Goal: Check status: Check status

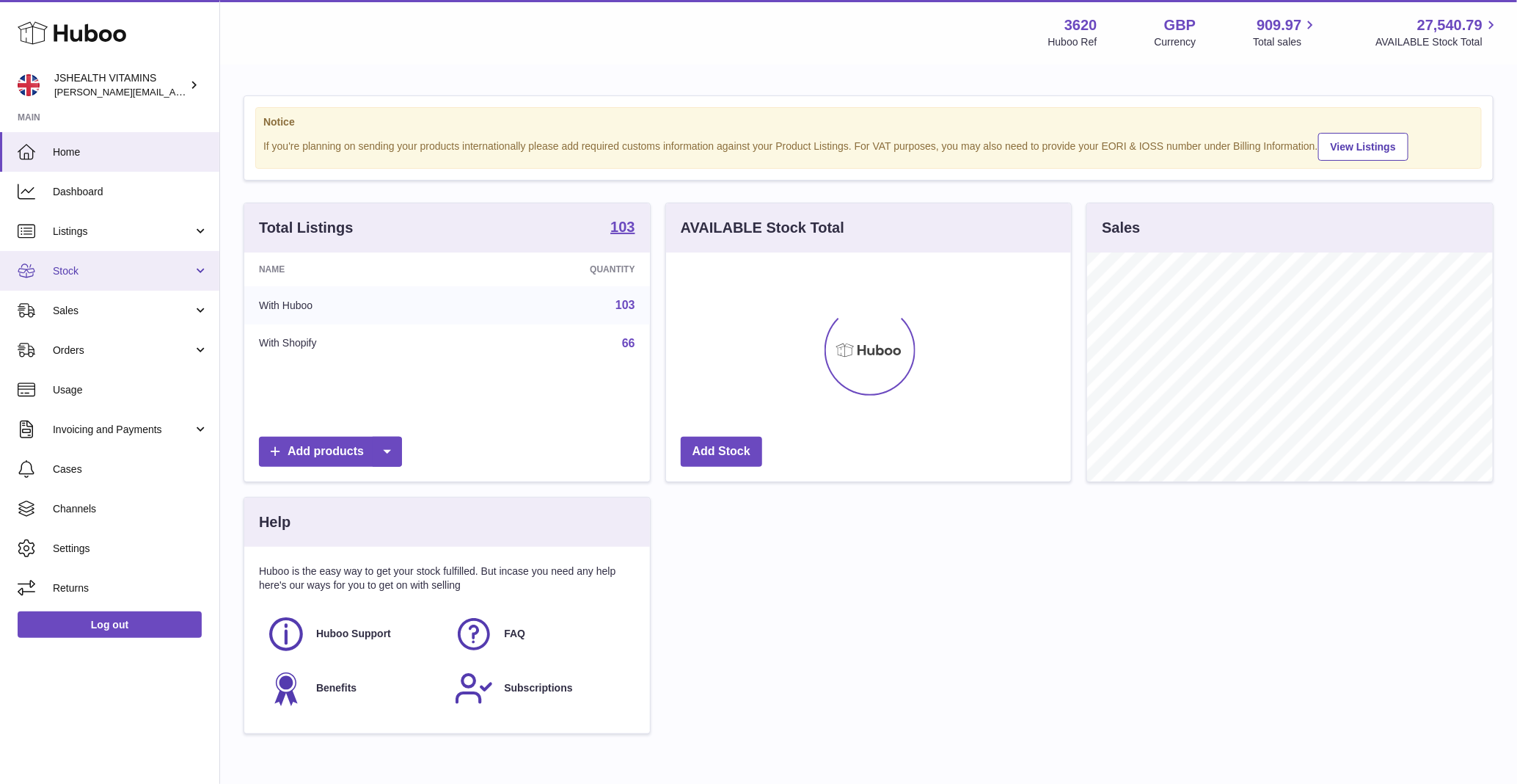
scroll to position [229, 406]
click at [87, 271] on span "Stock" at bounding box center [123, 271] width 140 height 14
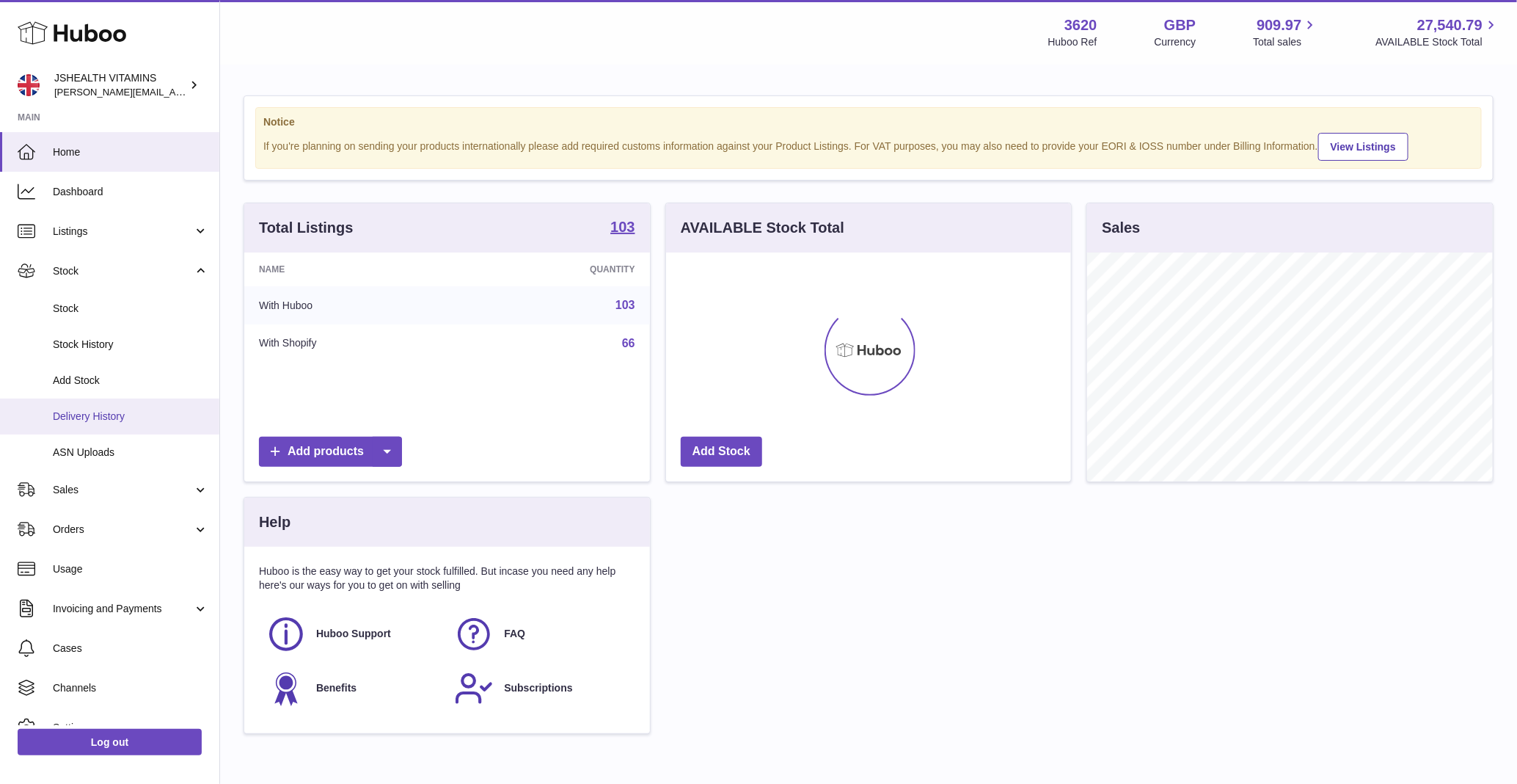
click at [118, 406] on link "Delivery History" at bounding box center [109, 416] width 219 height 36
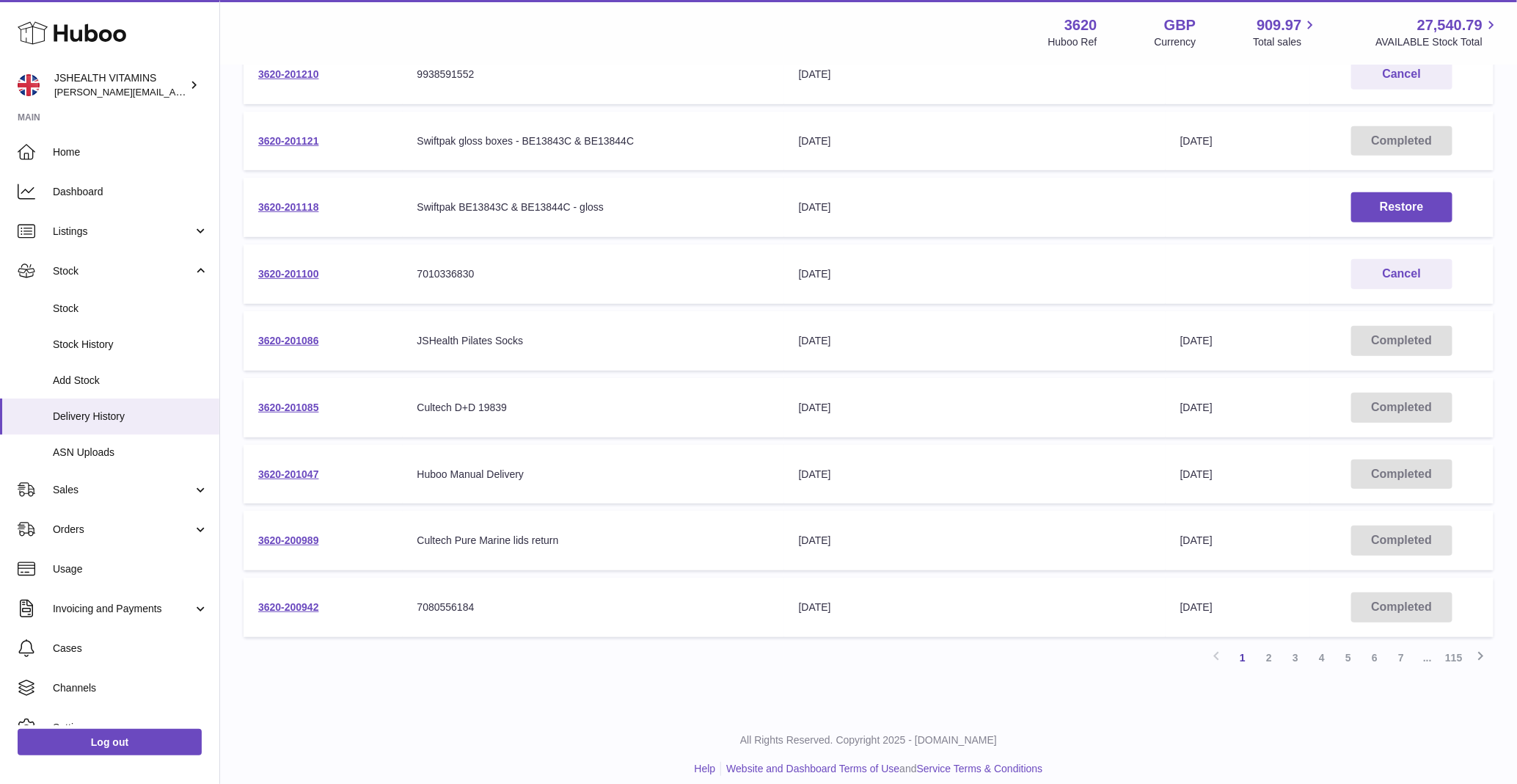
scroll to position [323, 0]
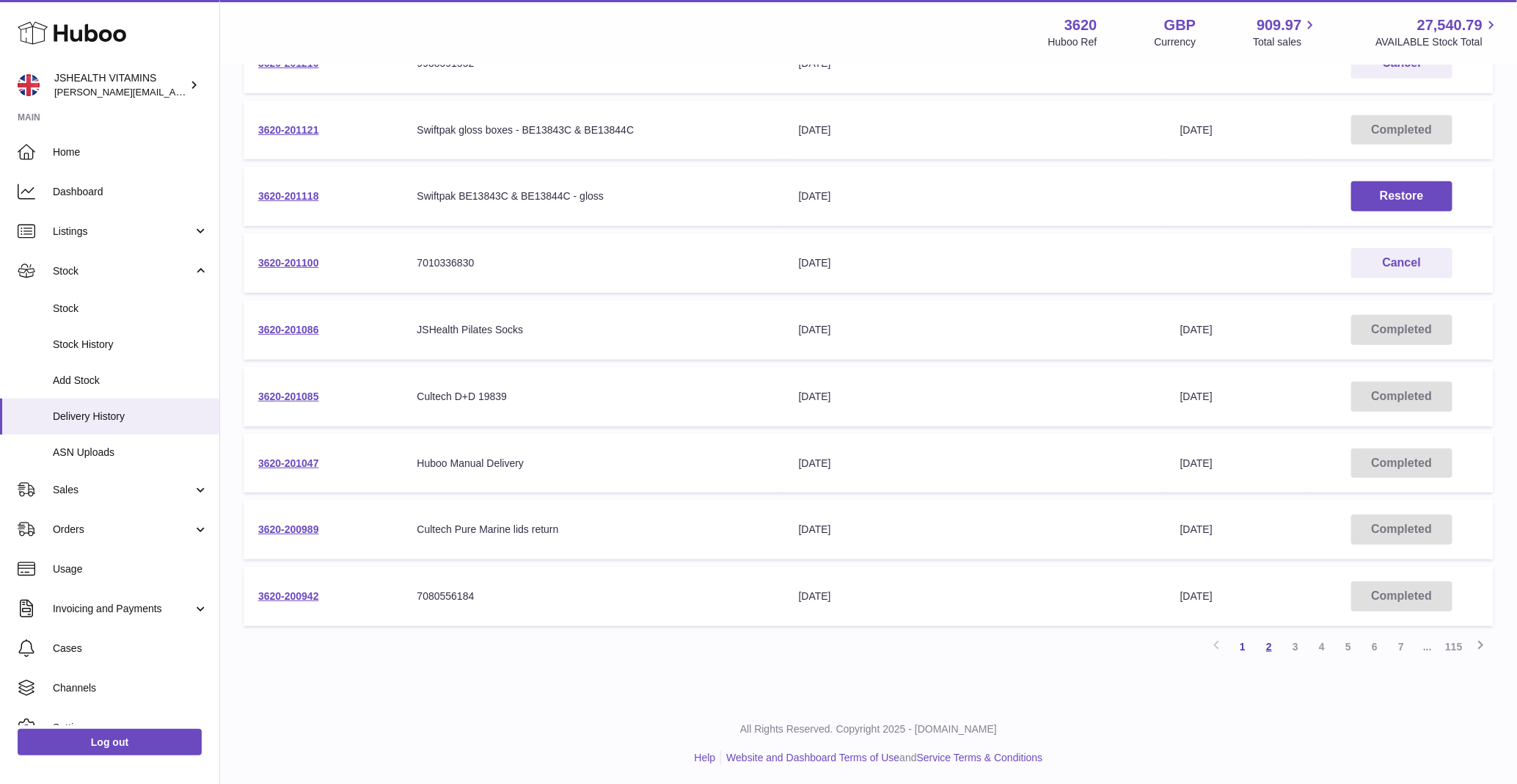
click at [1265, 646] on link "2" at bounding box center [1269, 646] width 26 height 26
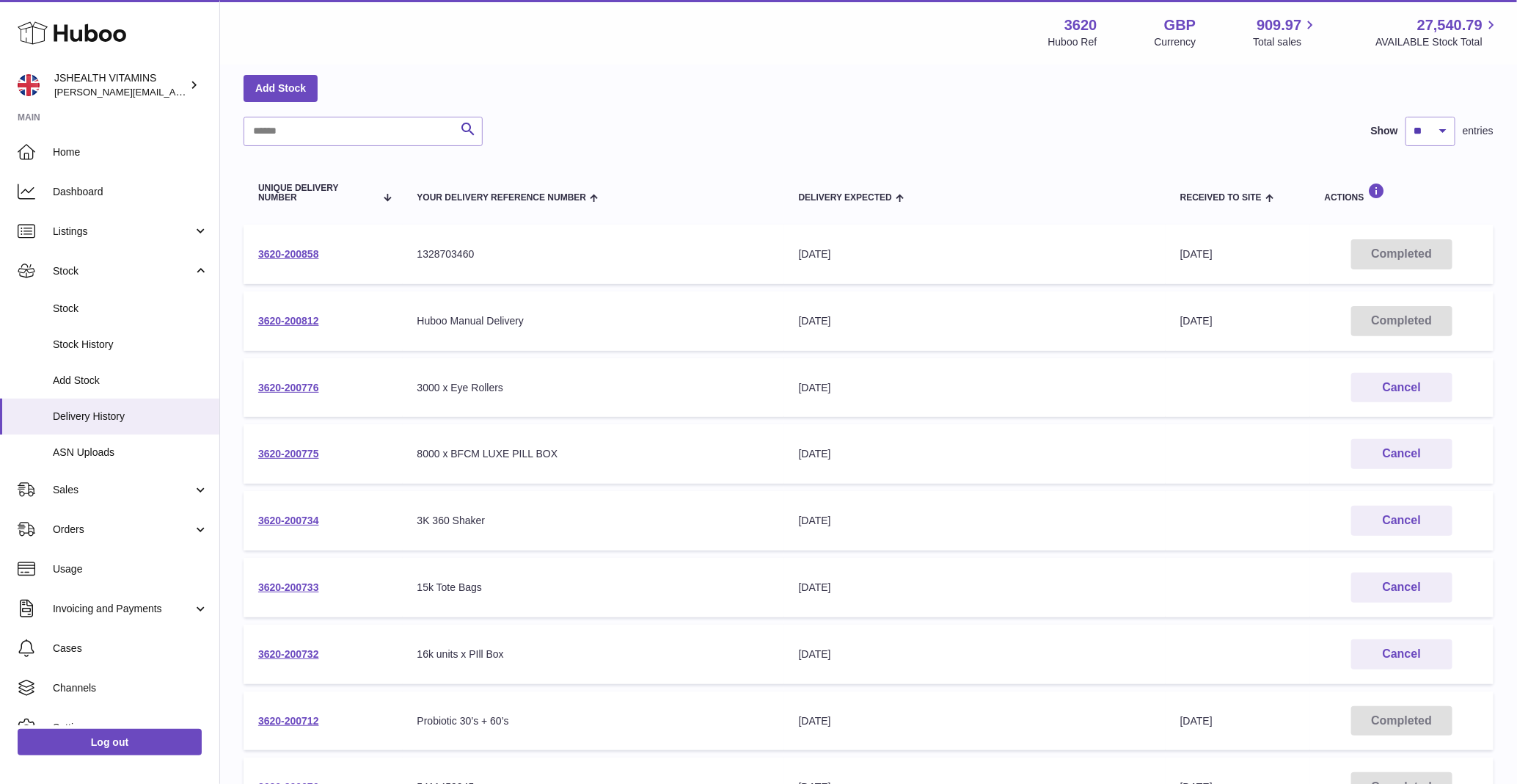
scroll to position [81, 0]
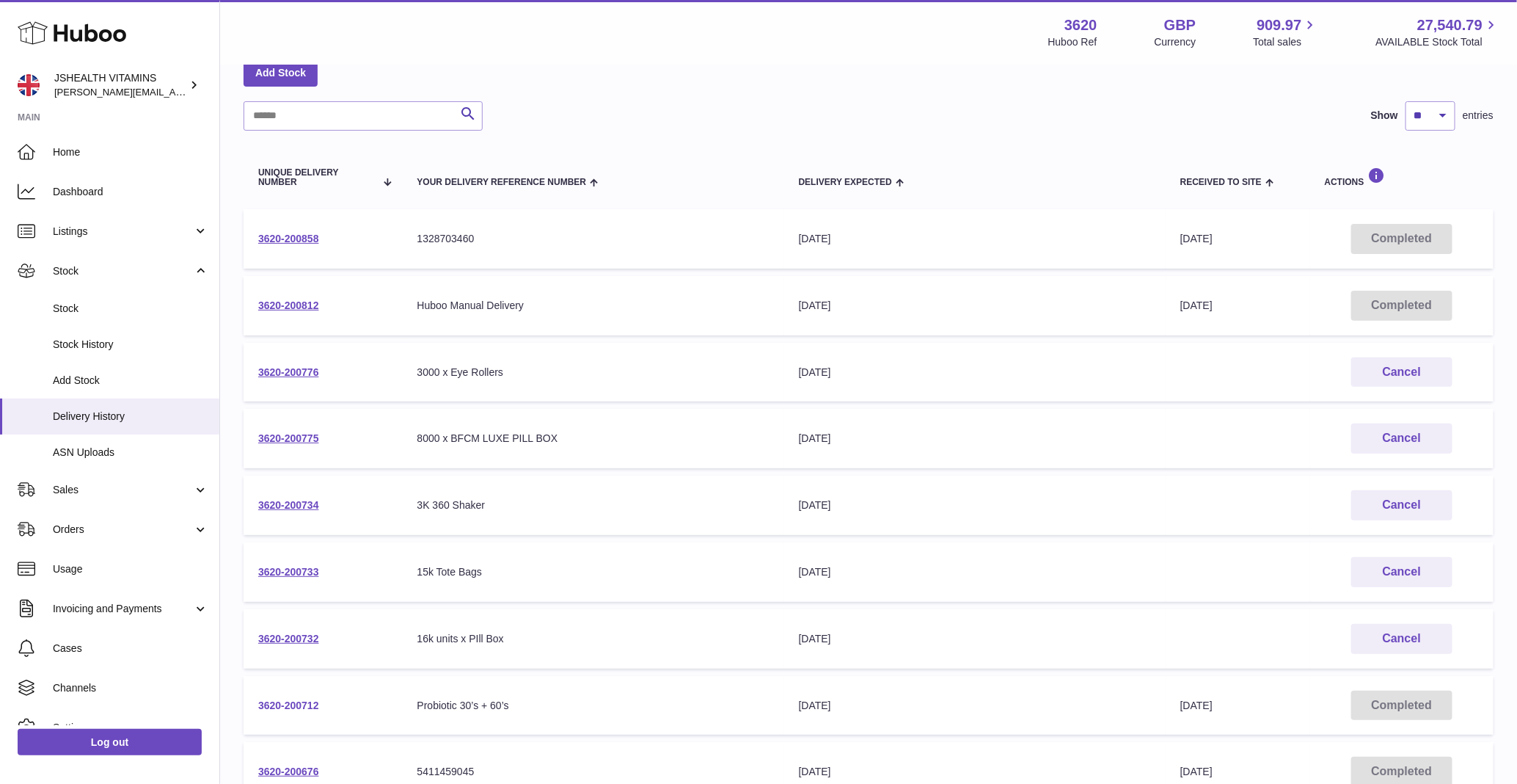
click at [280, 699] on link "3620-200712" at bounding box center [288, 705] width 61 height 12
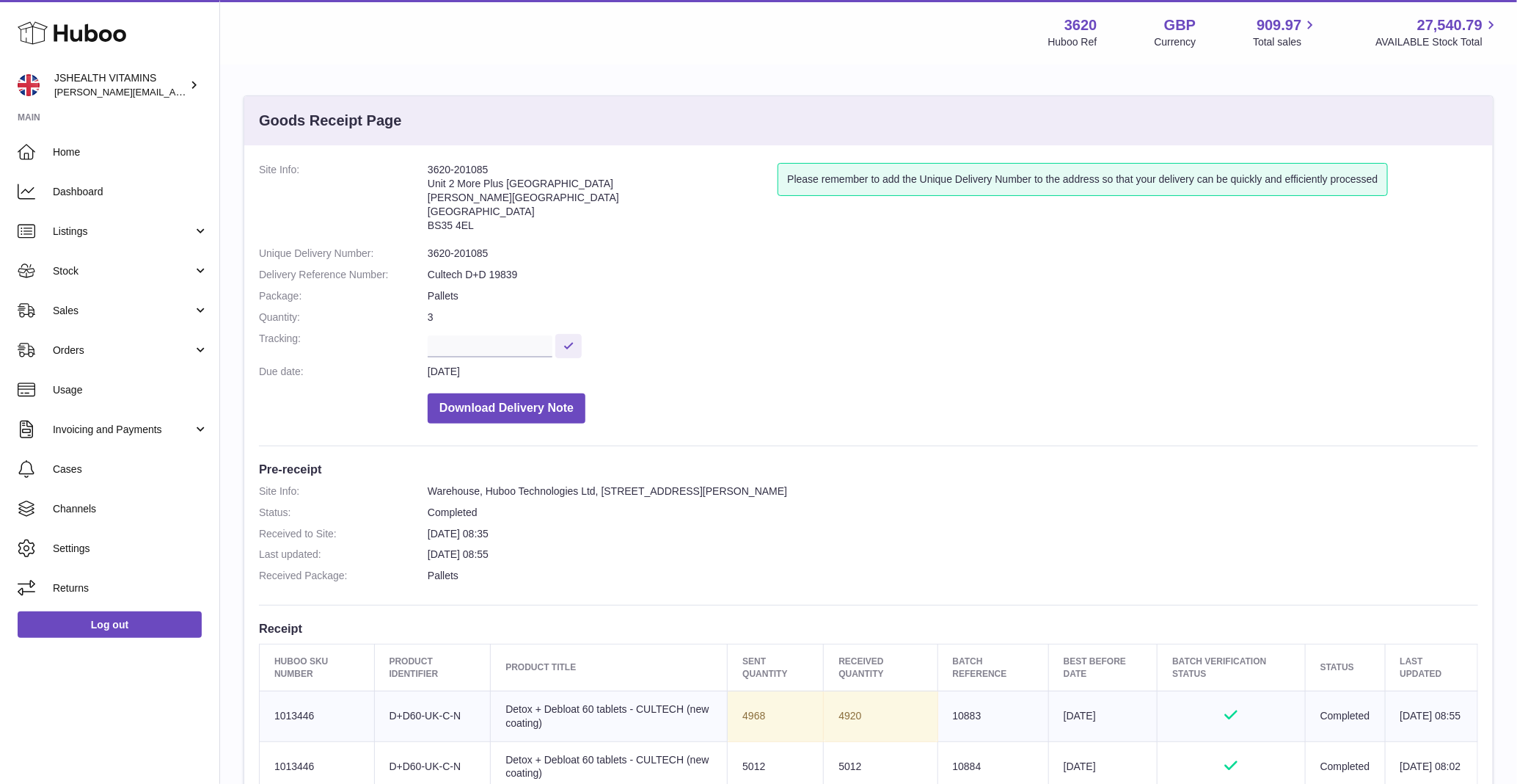
scroll to position [237, 0]
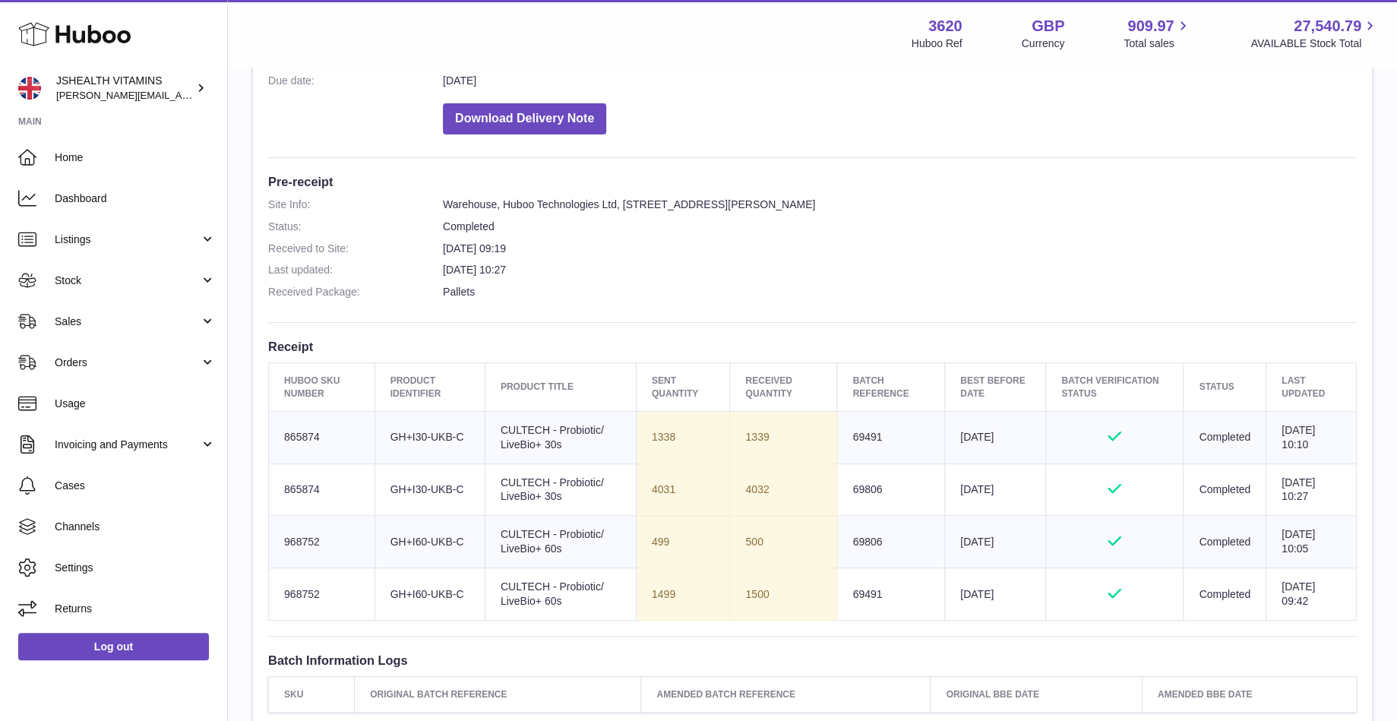
scroll to position [311, 0]
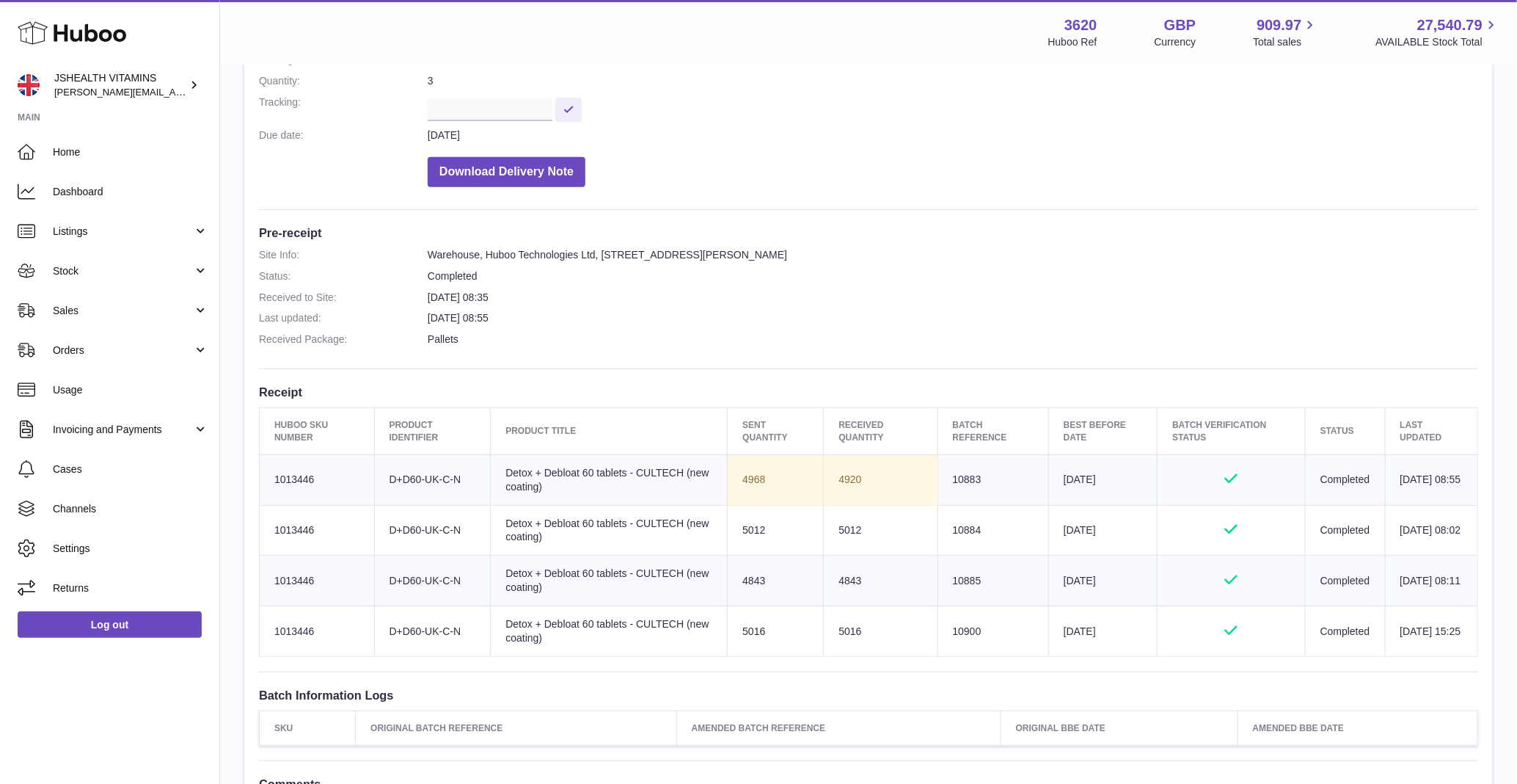
click at [747, 478] on td "Sent Quantity 4968" at bounding box center [776, 479] width 97 height 50
click at [952, 308] on dl "Site Info: Warehouse, Huboo Technologies Ltd, Unit 2, More Plus Central Park, H…" at bounding box center [868, 300] width 1220 height 105
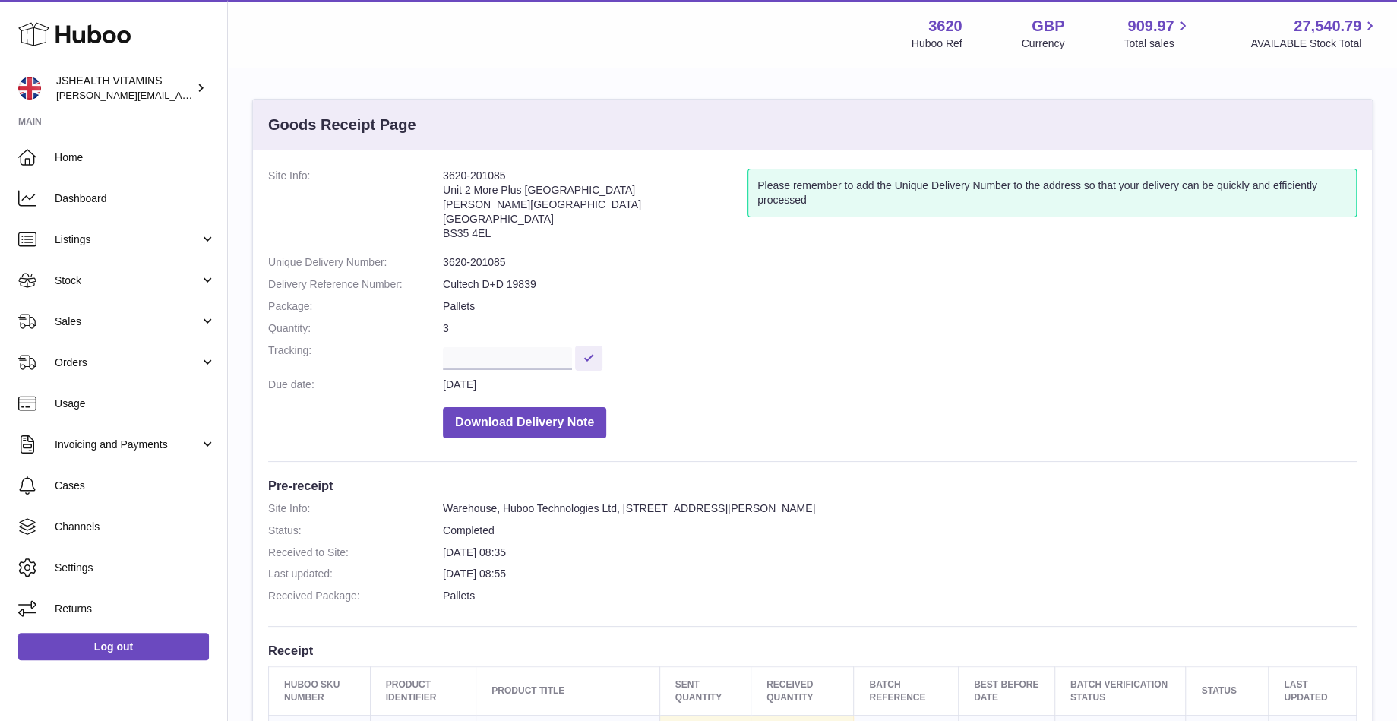
click at [492, 259] on dd "3620-201085" at bounding box center [900, 262] width 914 height 14
copy dl "3620-201085"
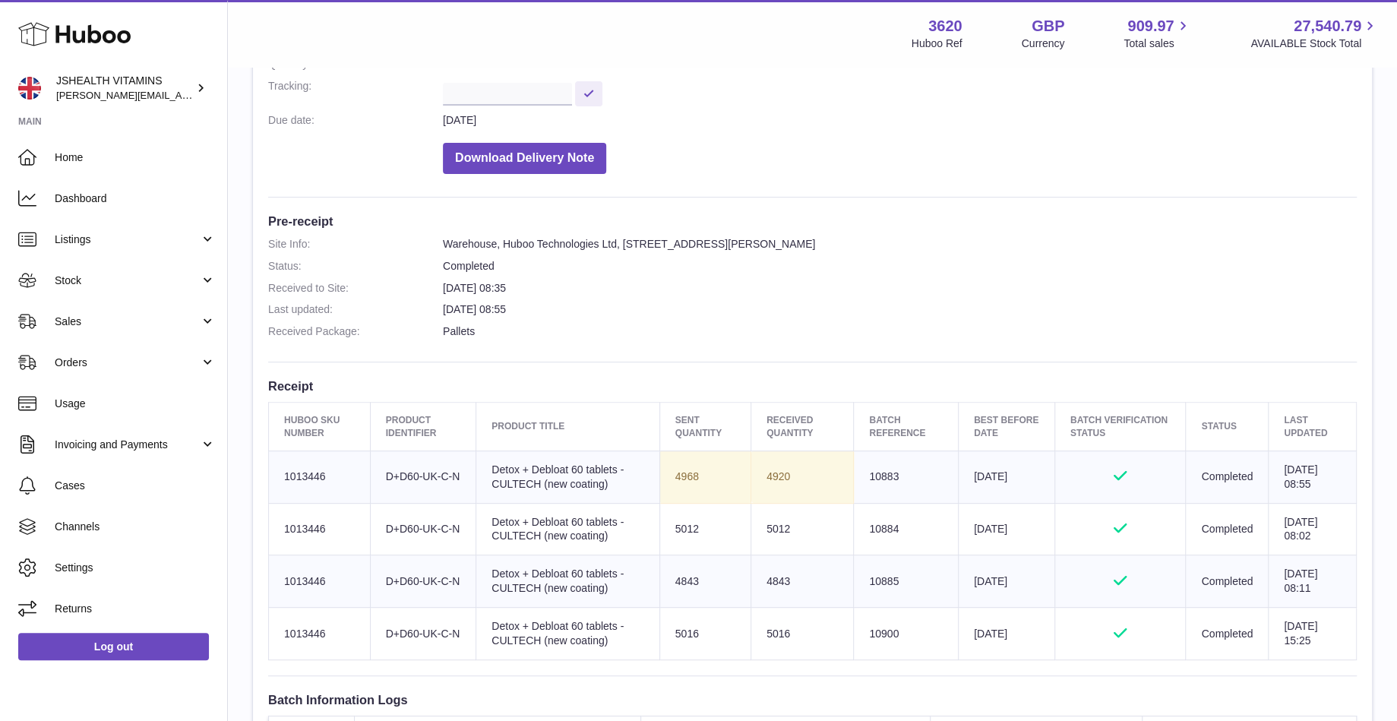
scroll to position [284, 0]
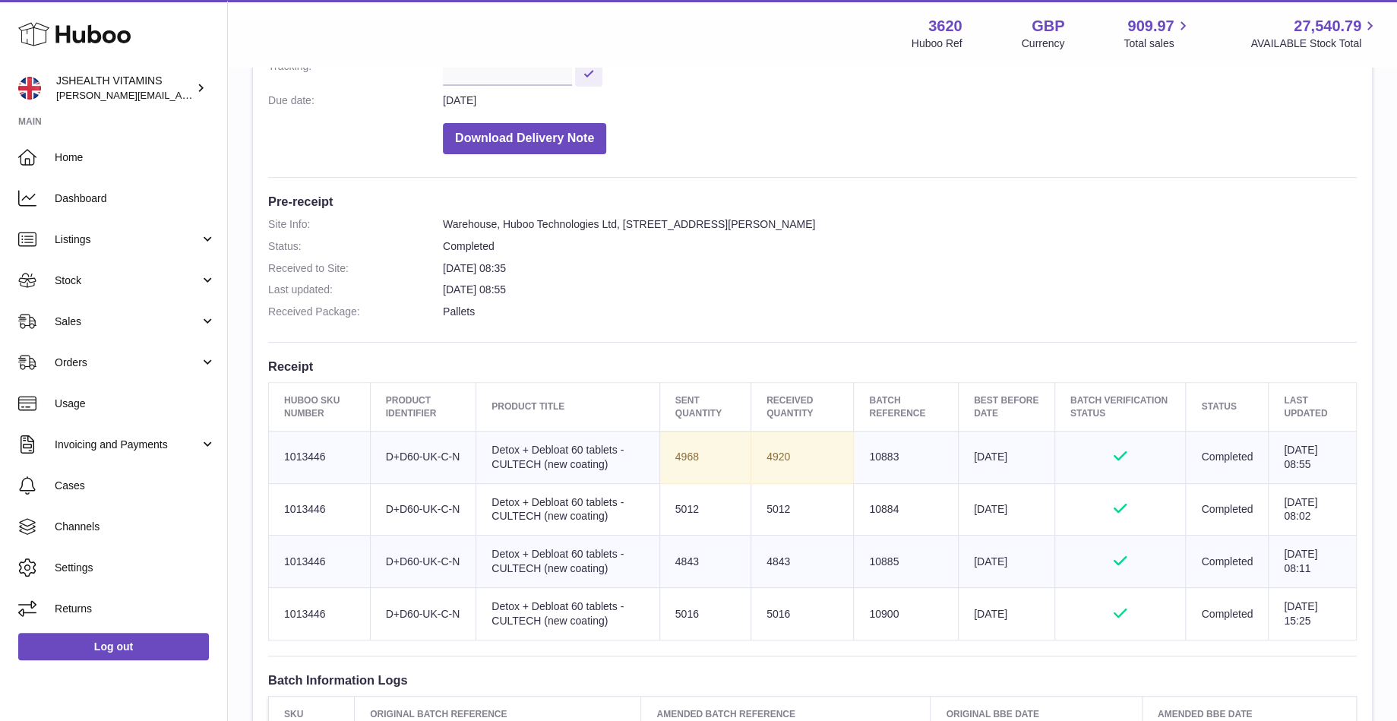
click at [765, 466] on td "4920" at bounding box center [803, 457] width 103 height 52
copy td "4920"
click at [767, 514] on td "5012" at bounding box center [803, 509] width 103 height 52
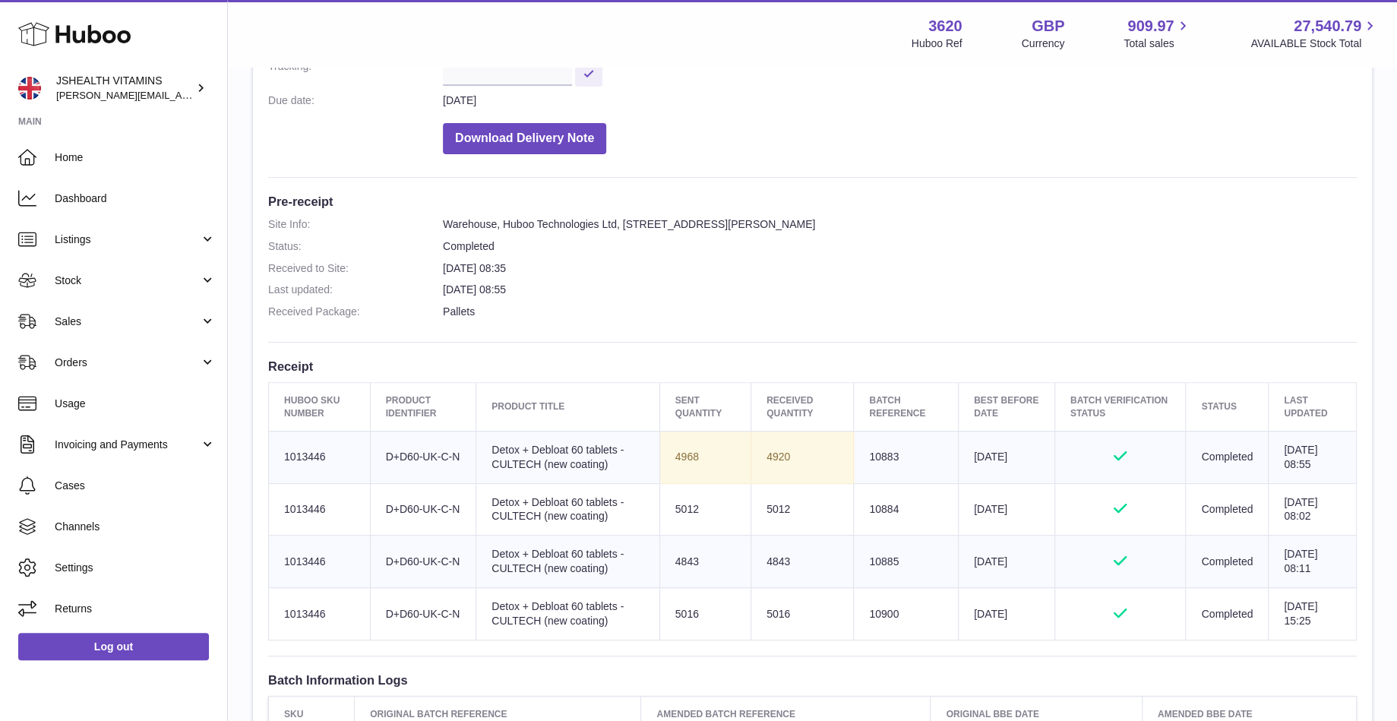
copy td "5012"
click at [782, 560] on td "4843" at bounding box center [803, 562] width 103 height 52
click at [777, 566] on td "4843" at bounding box center [803, 562] width 103 height 52
copy td "4843"
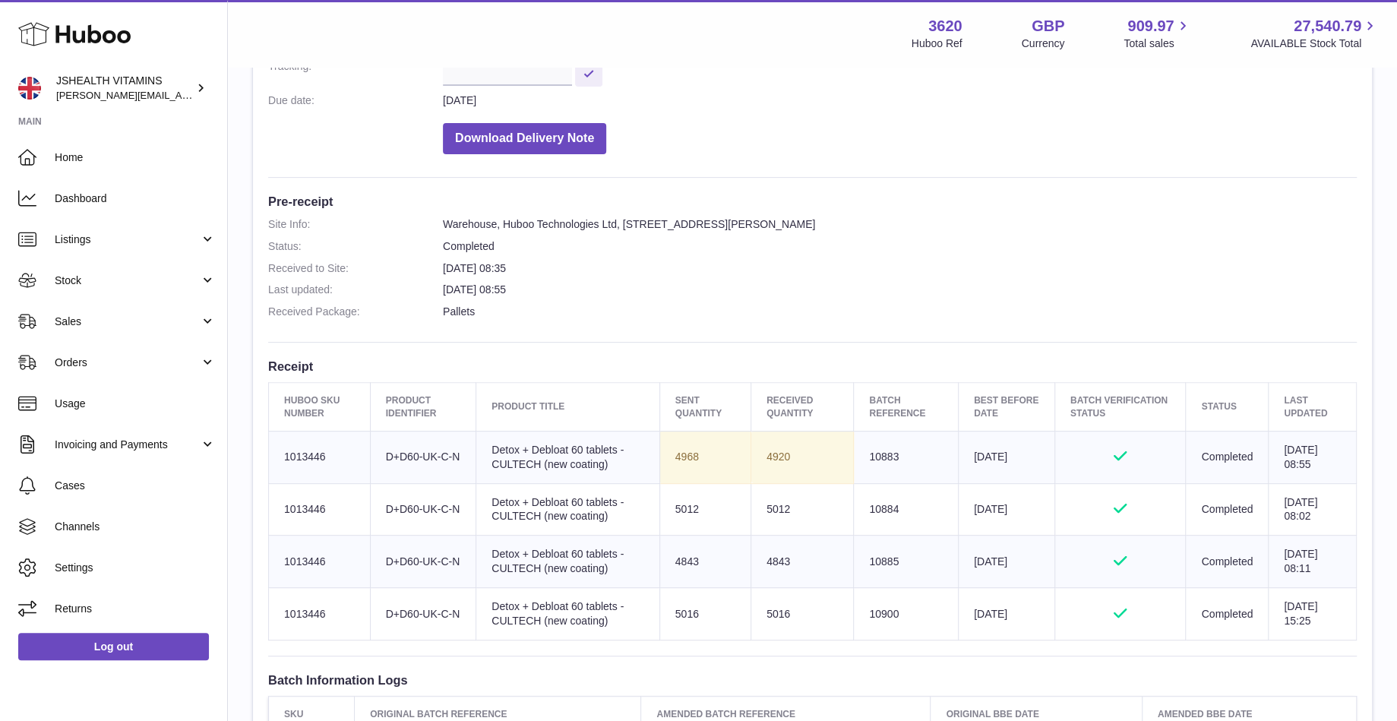
click at [777, 626] on td "5016" at bounding box center [803, 614] width 103 height 52
copy td "5016"
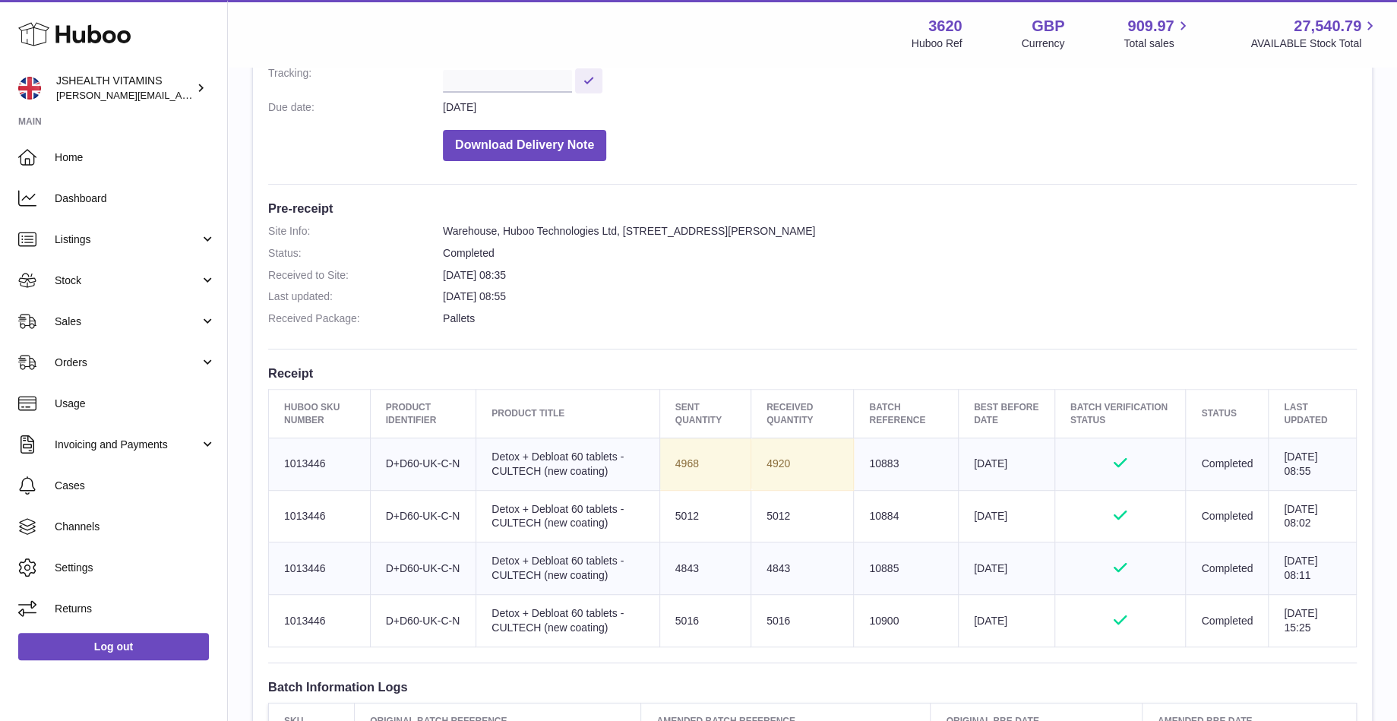
scroll to position [277, 0]
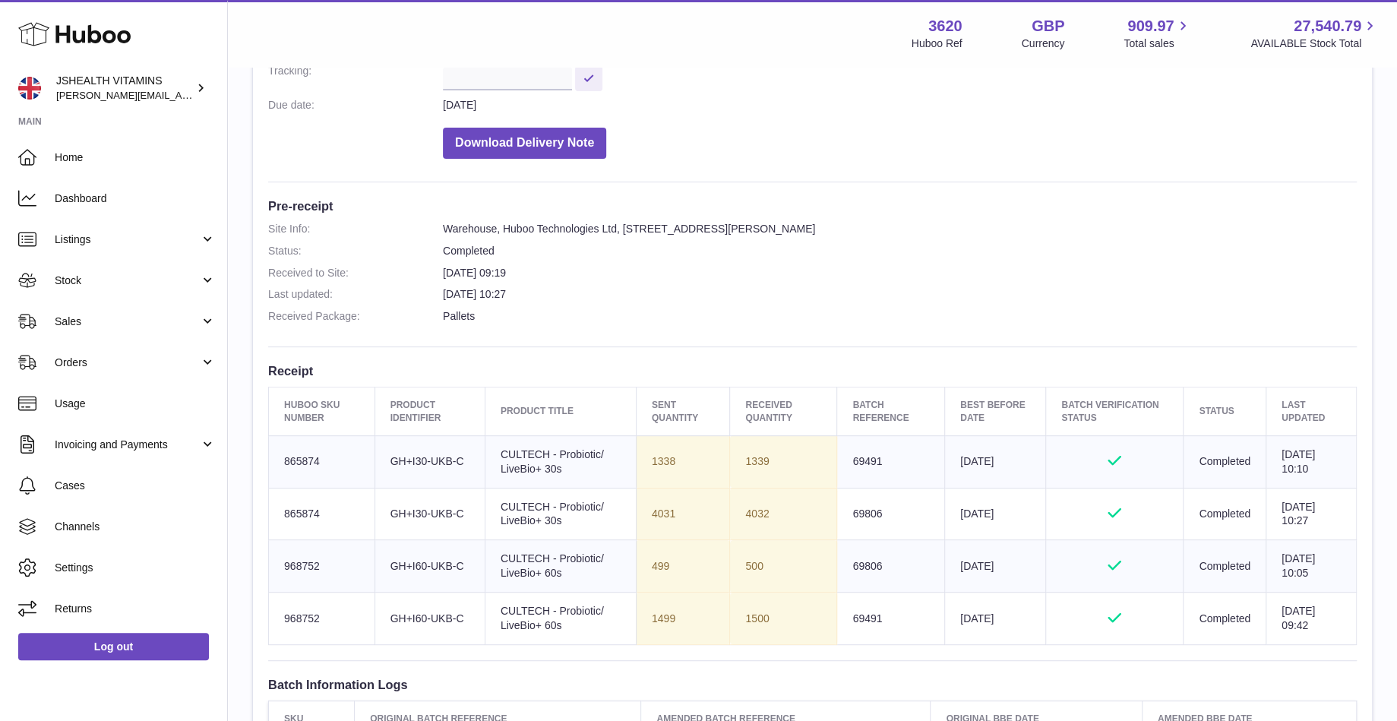
scroll to position [189, 0]
